Goal: Check status: Check status

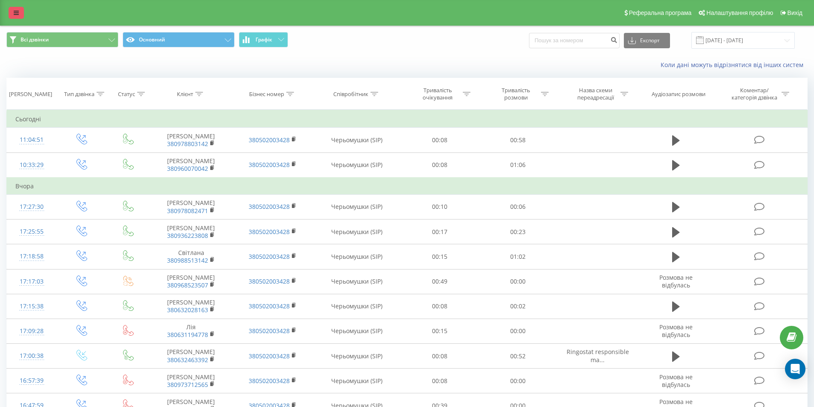
click at [18, 12] on icon at bounding box center [16, 13] width 5 height 6
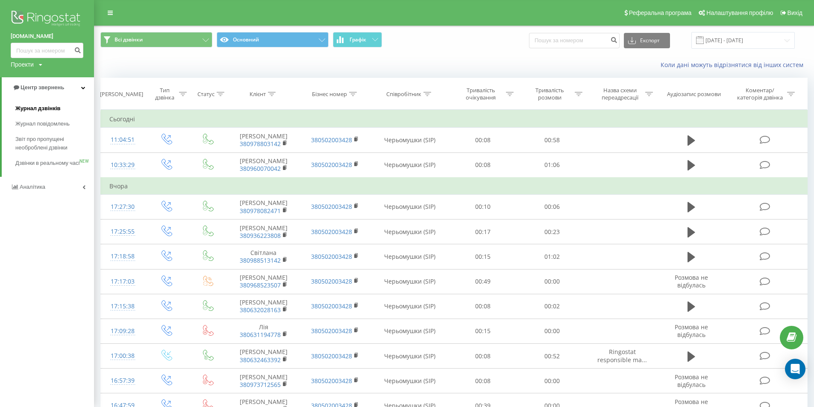
click at [49, 106] on span "Журнал дзвінків" at bounding box center [37, 108] width 45 height 9
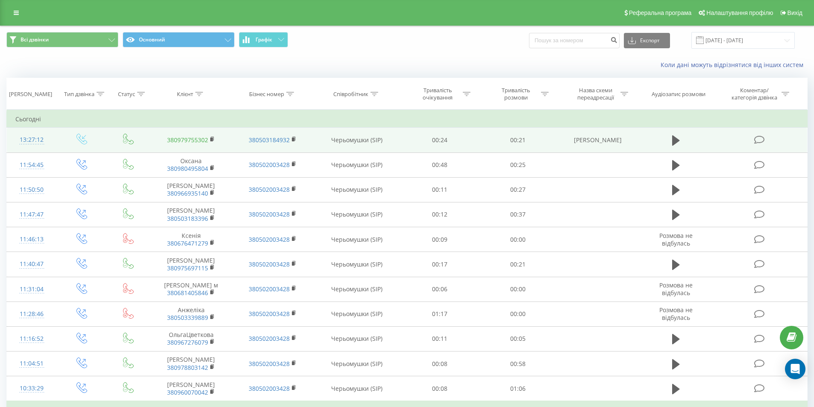
click at [199, 141] on link "380979755302" at bounding box center [187, 140] width 41 height 8
click at [211, 140] on rect at bounding box center [211, 140] width 3 height 4
